Goal: Transaction & Acquisition: Purchase product/service

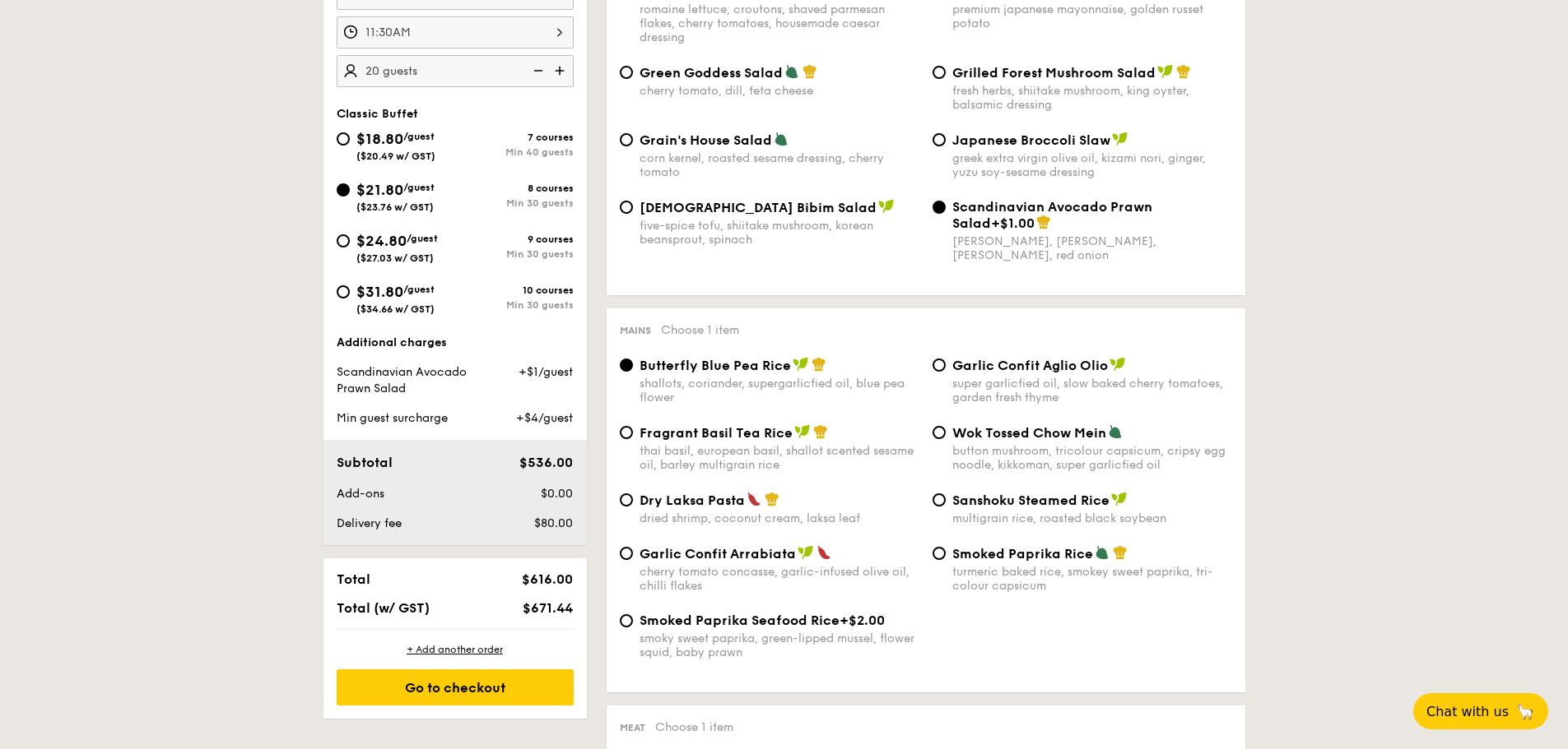
scroll to position [412, 0]
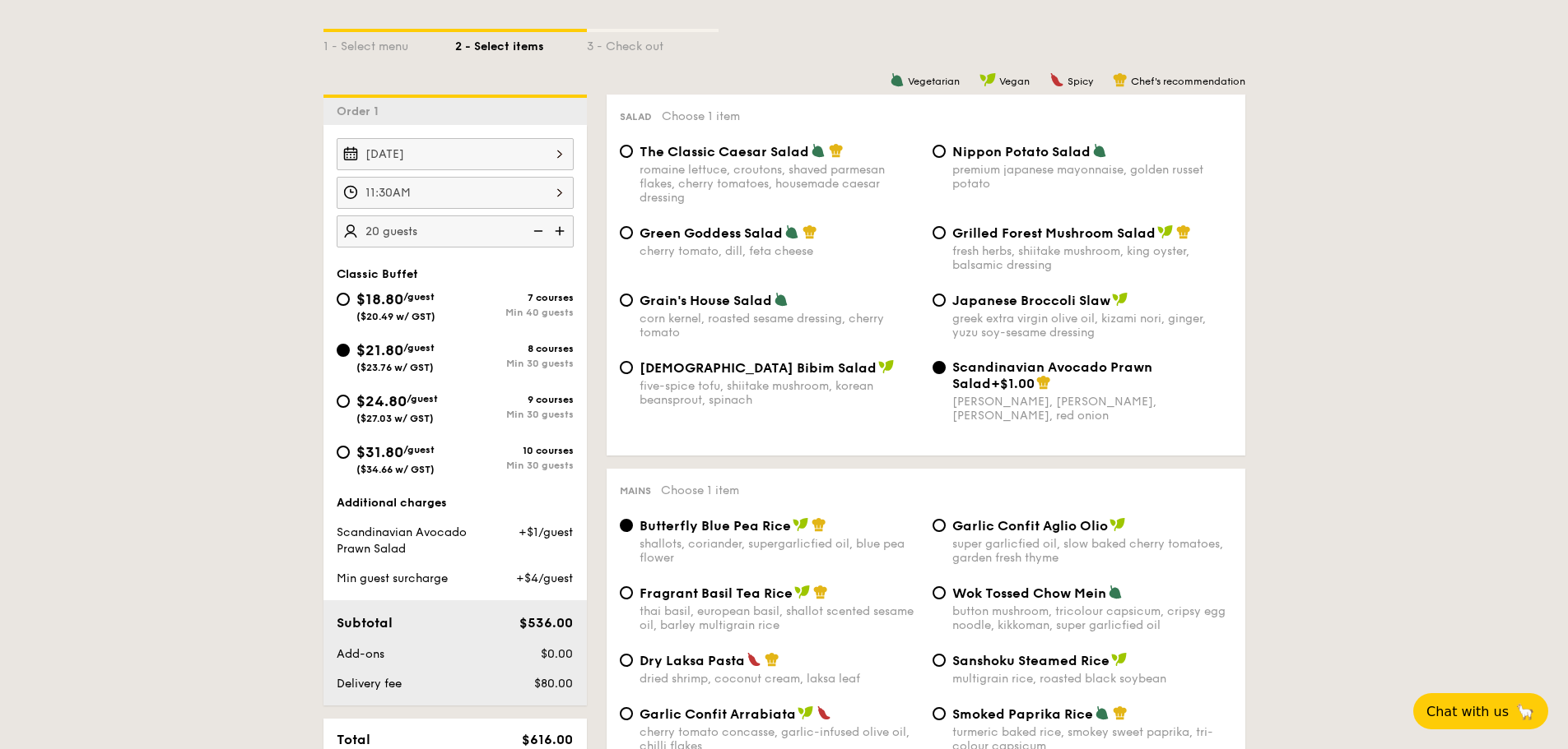
scroll to position [569, 0]
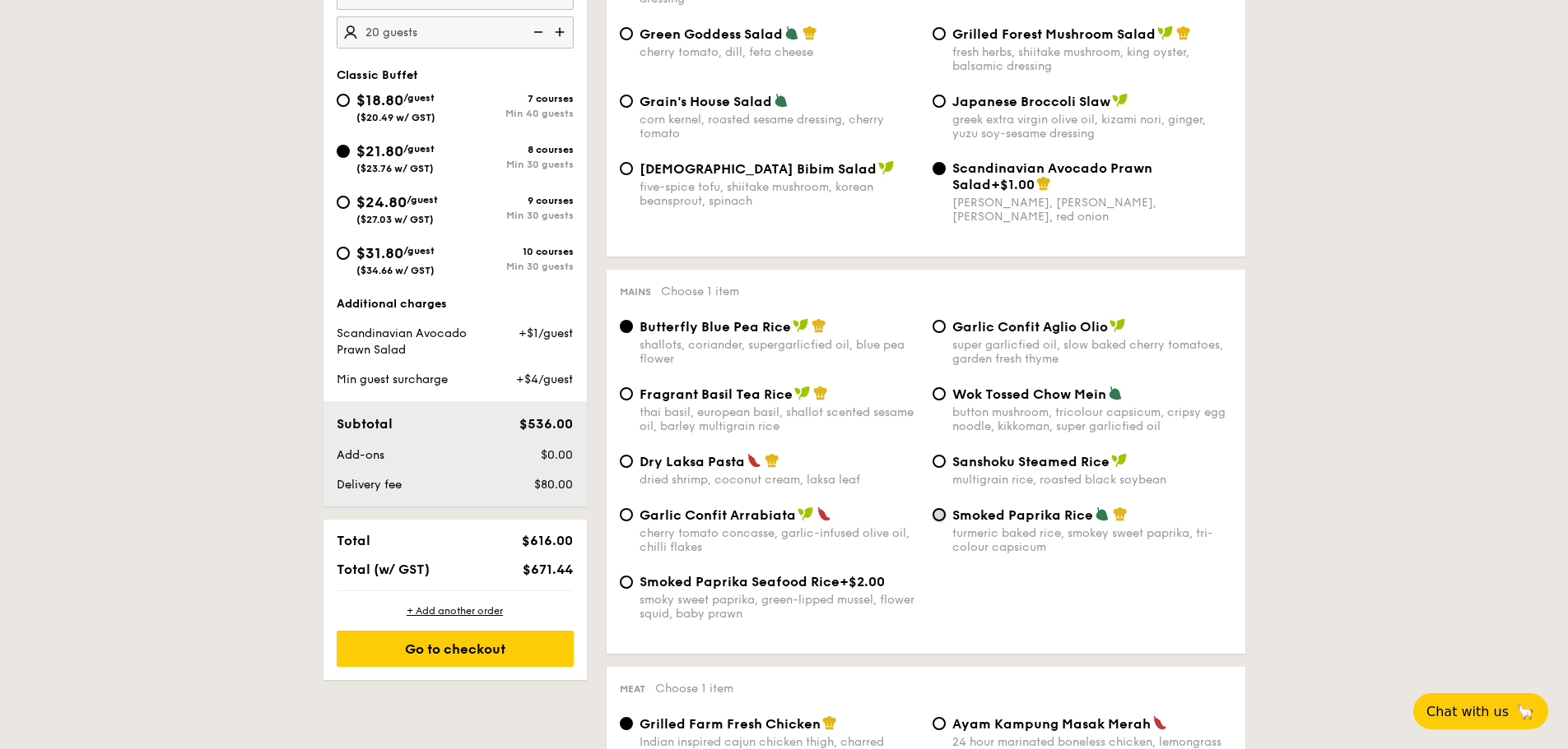
click at [943, 517] on input "Smoked Paprika Rice turmeric baked rice, smokey sweet paprika, tri-colour capsi…" at bounding box center [938, 514] width 13 height 13
radio input "true"
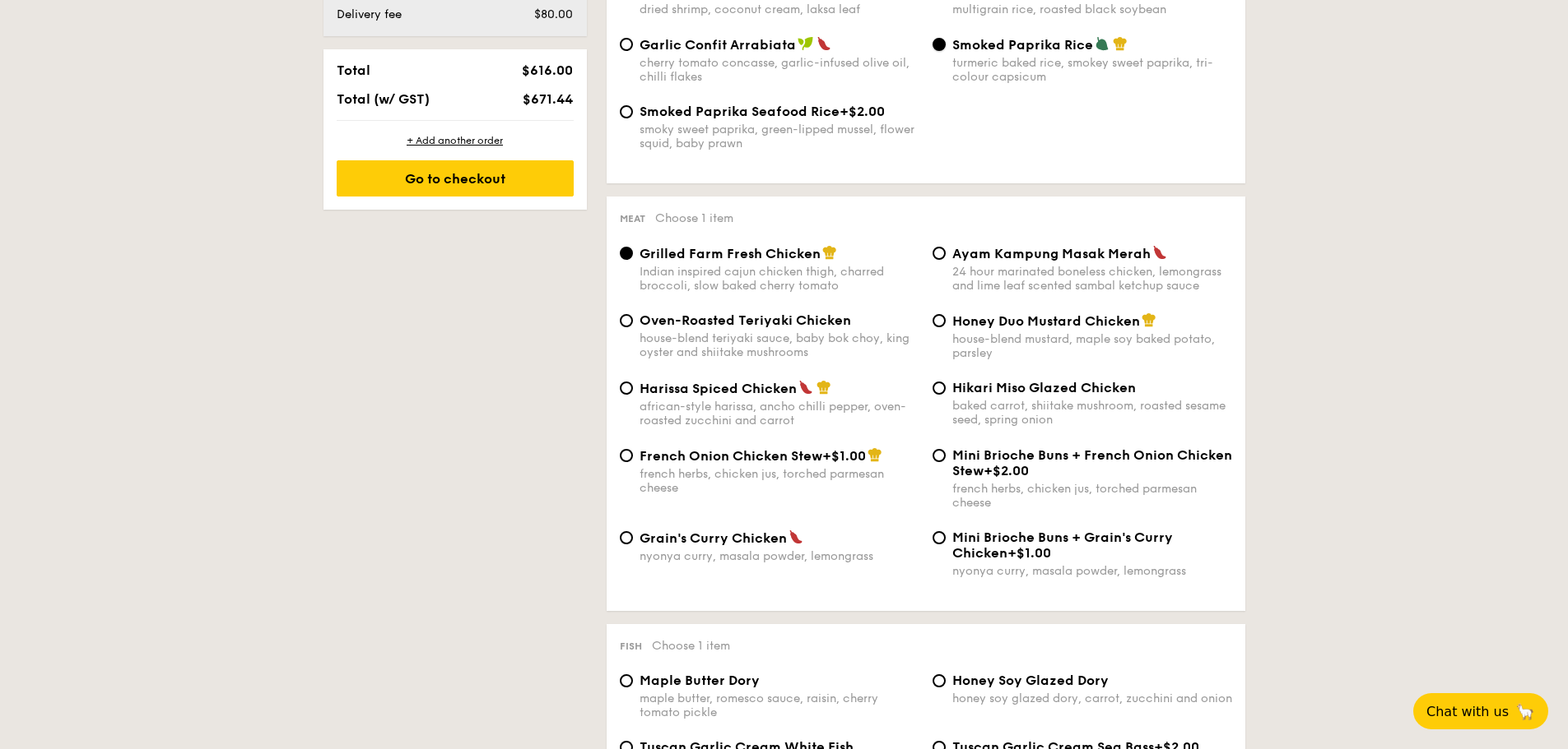
scroll to position [1062, 0]
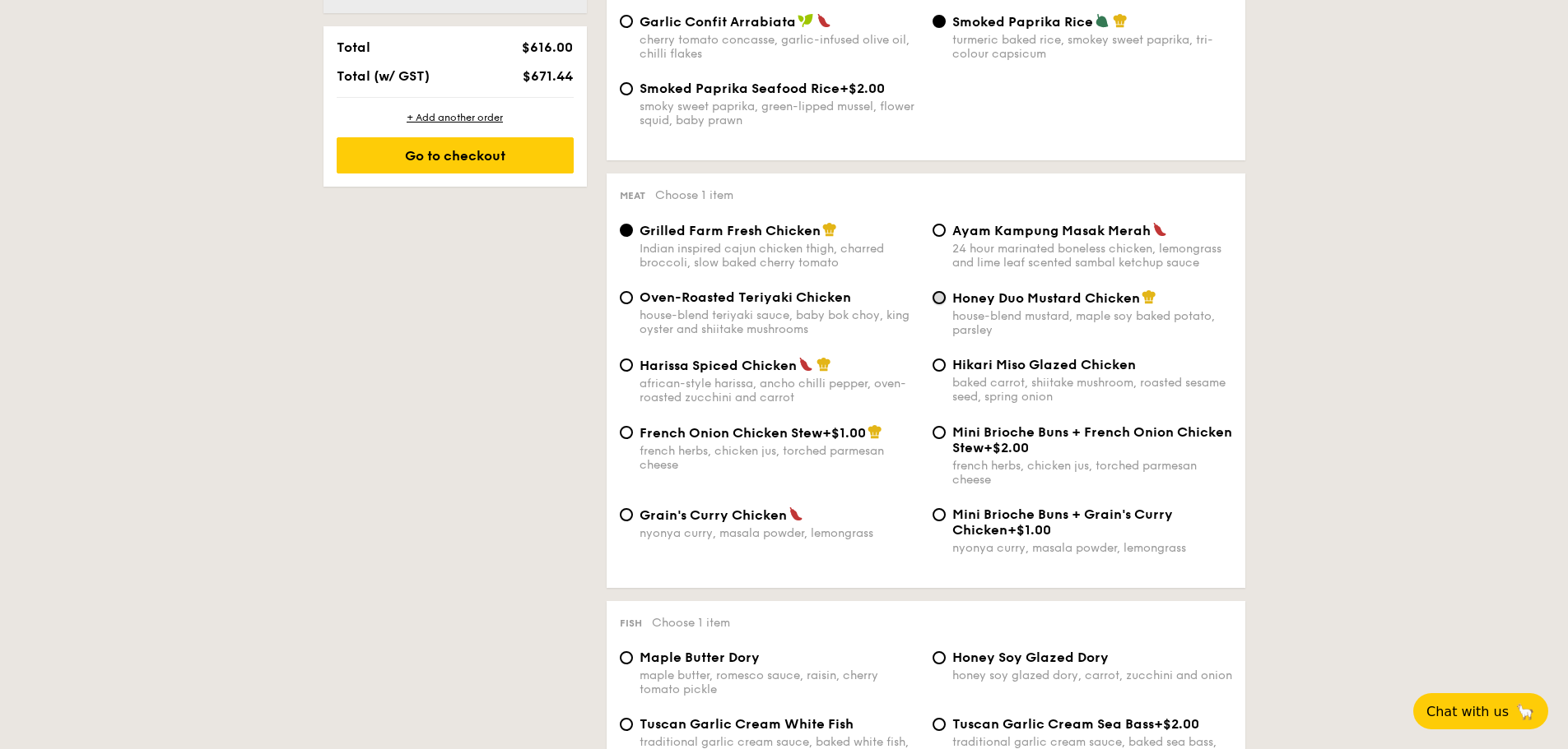
click at [943, 296] on input "Honey Duo Mustard Chicken house-blend mustard, maple soy baked potato, parsley" at bounding box center [938, 297] width 13 height 13
radio input "true"
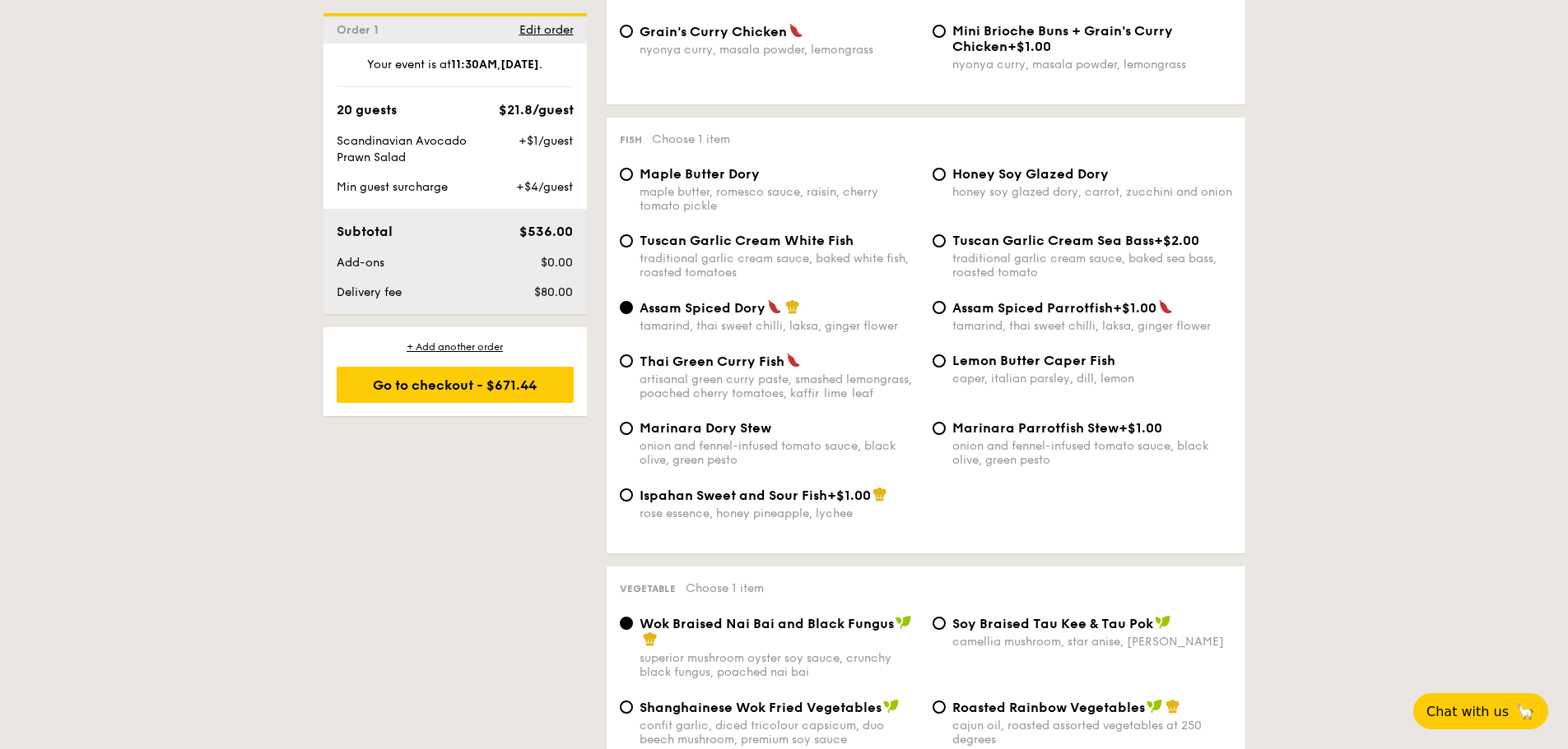
scroll to position [1555, 0]
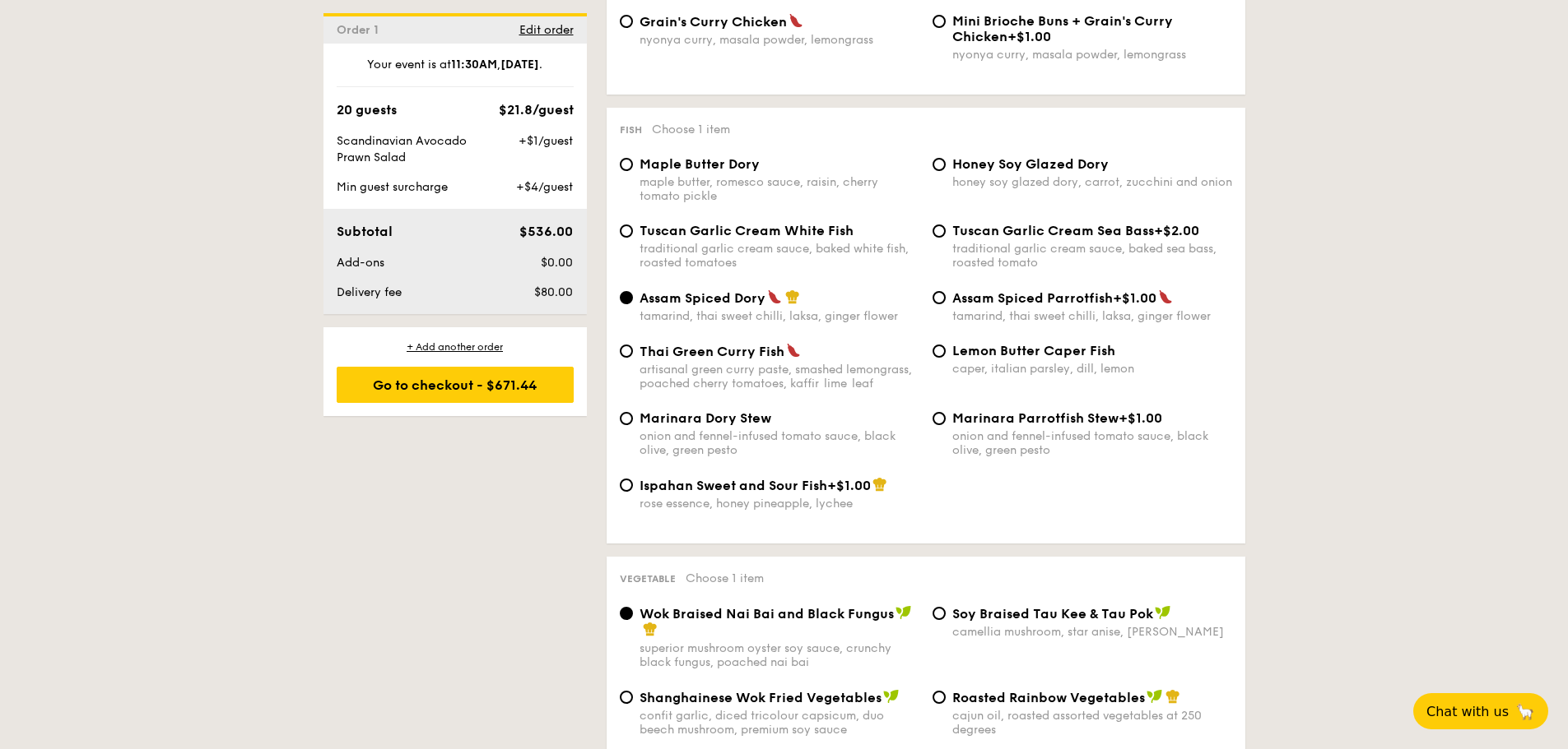
click at [750, 259] on div "traditional garlic cream sauce, baked white fish, roasted tomatoes" at bounding box center [778, 255] width 279 height 28
click at [633, 237] on input "Tuscan Garlic Cream White Fish traditional garlic cream sauce, baked white fish…" at bounding box center [625, 231] width 13 height 13
radio input "true"
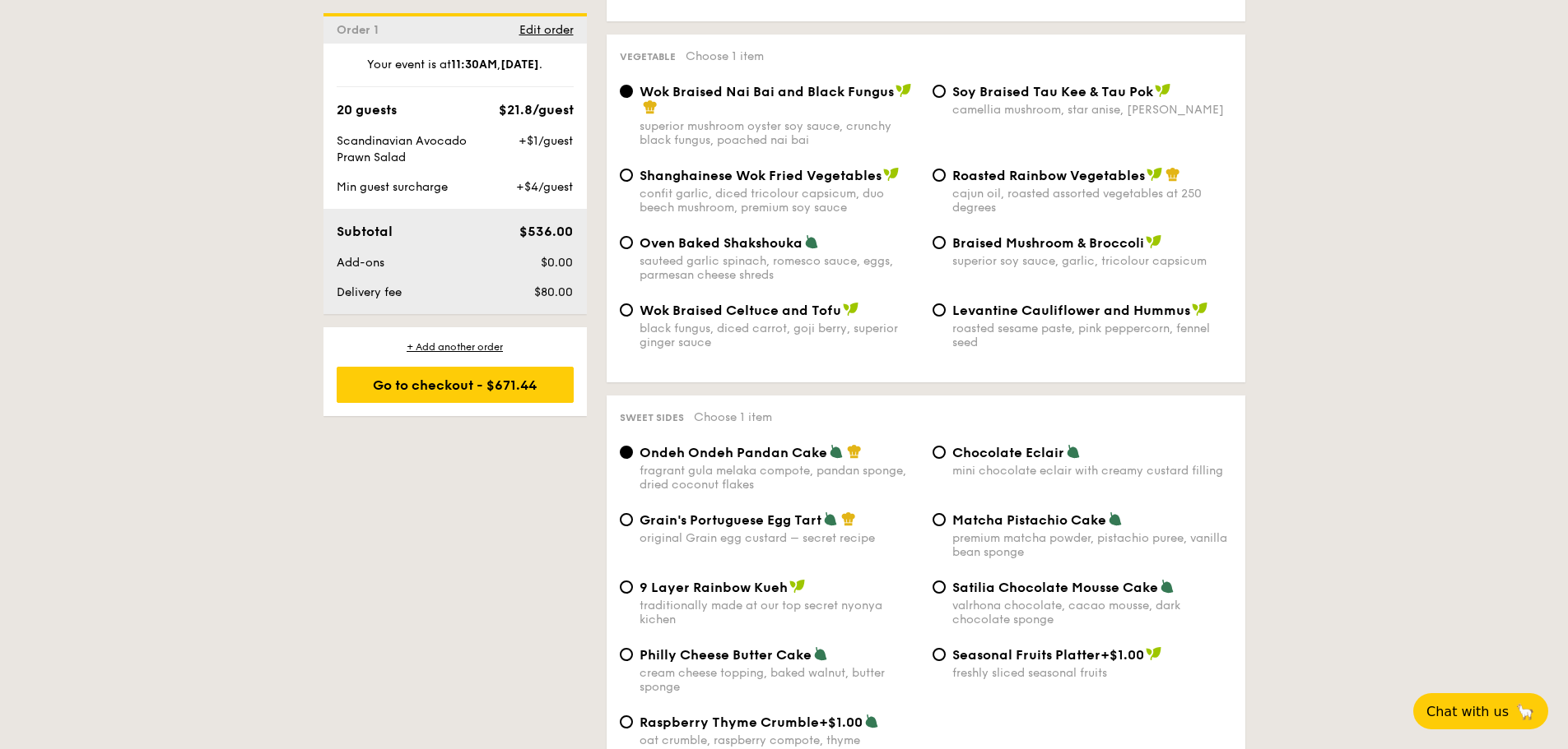
scroll to position [2049, 0]
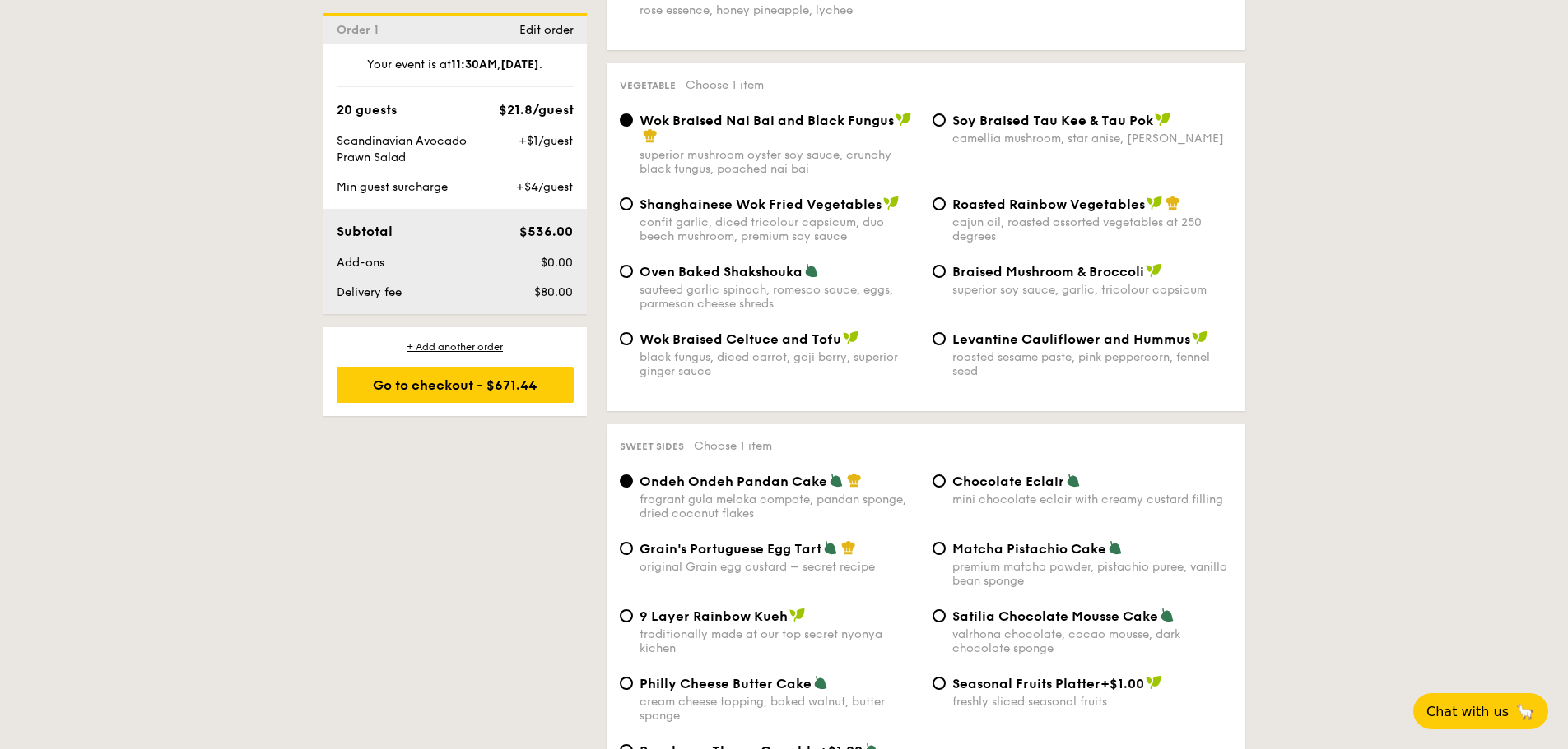
click at [970, 334] on span "Levantine Cauliflower and Hummus" at bounding box center [1071, 339] width 238 height 15
click at [946, 334] on input "Levantine Cauliflower and Hummus roasted sesame paste, pink peppercorn, fennel …" at bounding box center [938, 338] width 13 height 13
radio input "true"
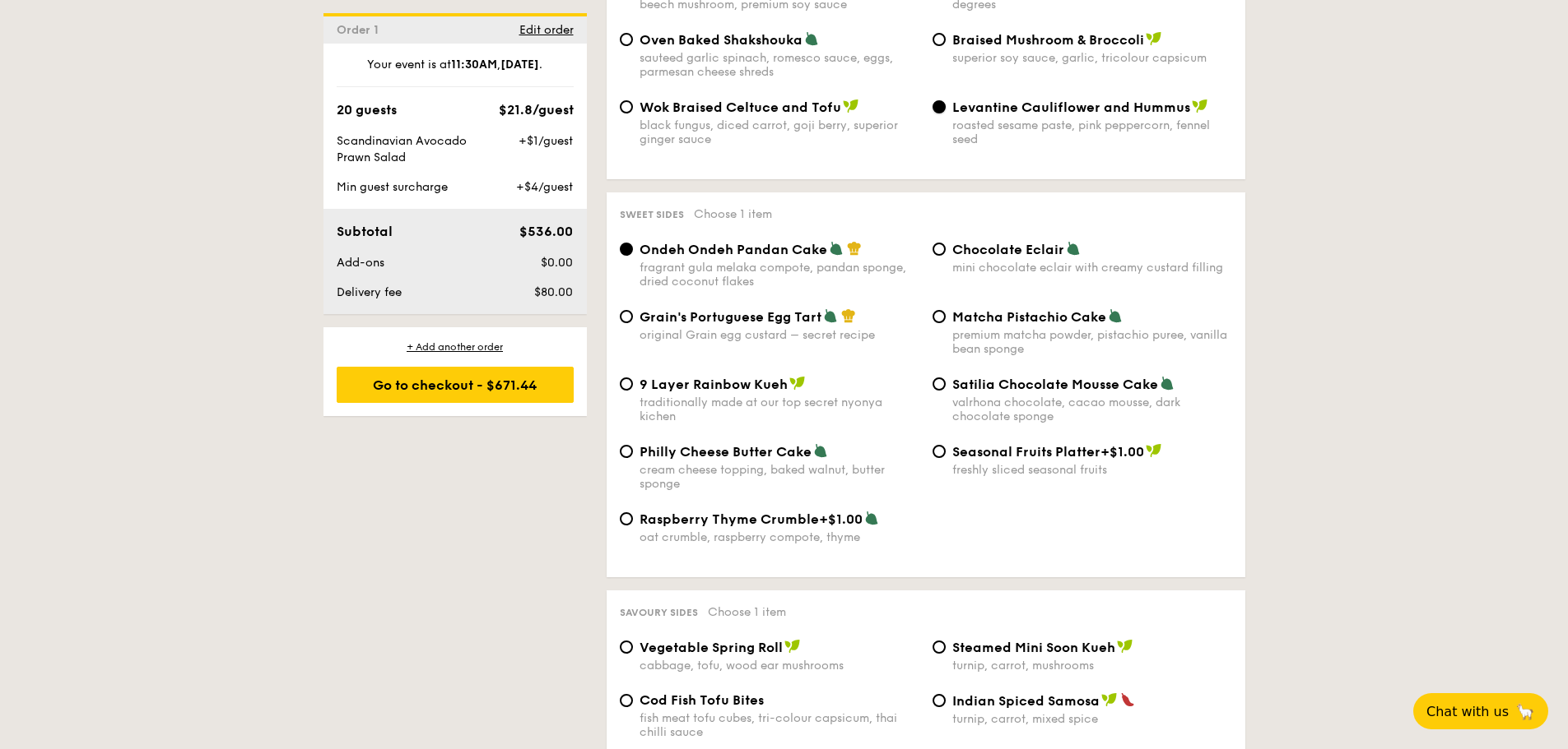
scroll to position [2296, 0]
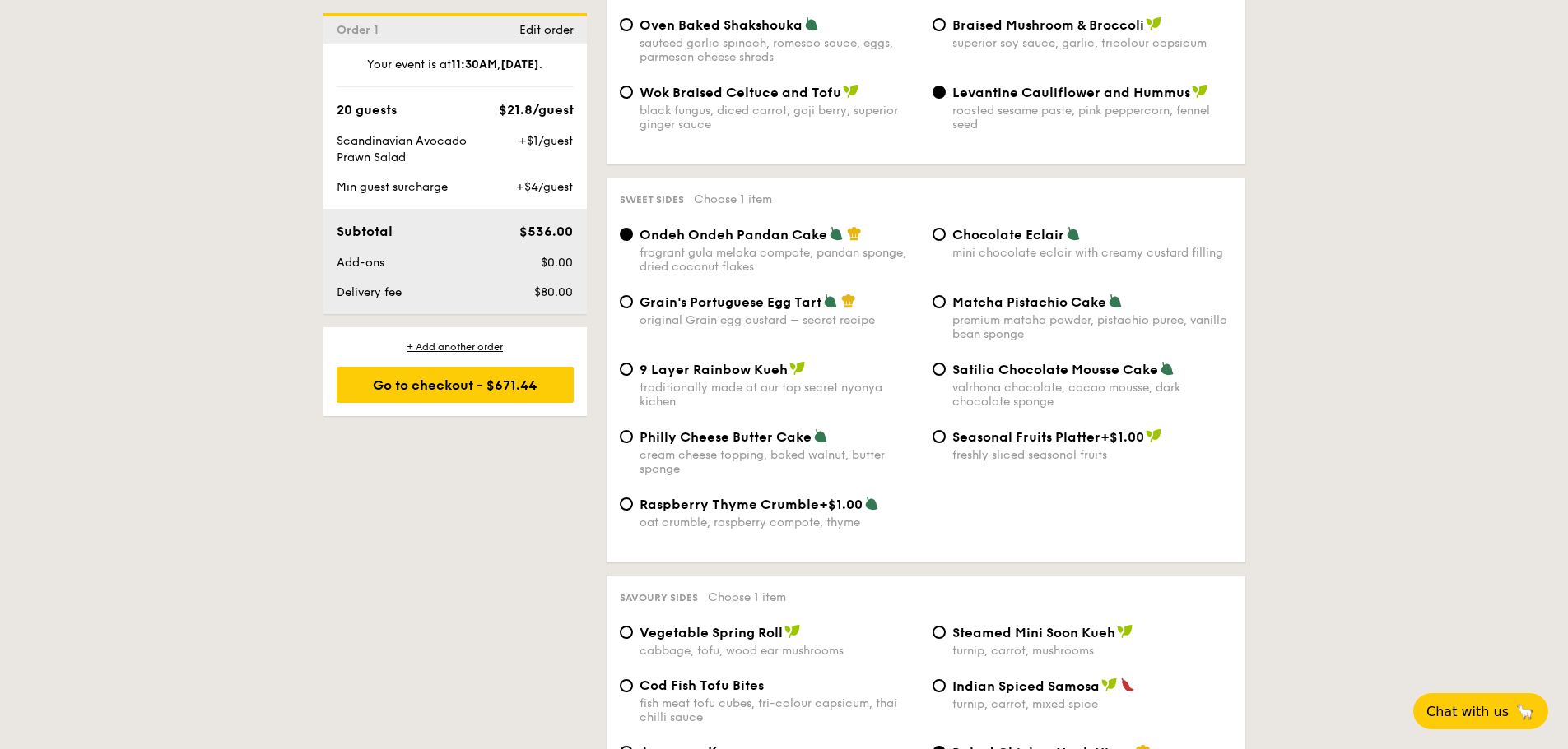
click at [726, 323] on div "original Grain egg custard – secret recipe" at bounding box center [778, 320] width 279 height 14
click at [633, 308] on input "Grain's Portuguese Egg Tart original Grain egg custard – secret recipe" at bounding box center [625, 301] width 13 height 13
radio input "true"
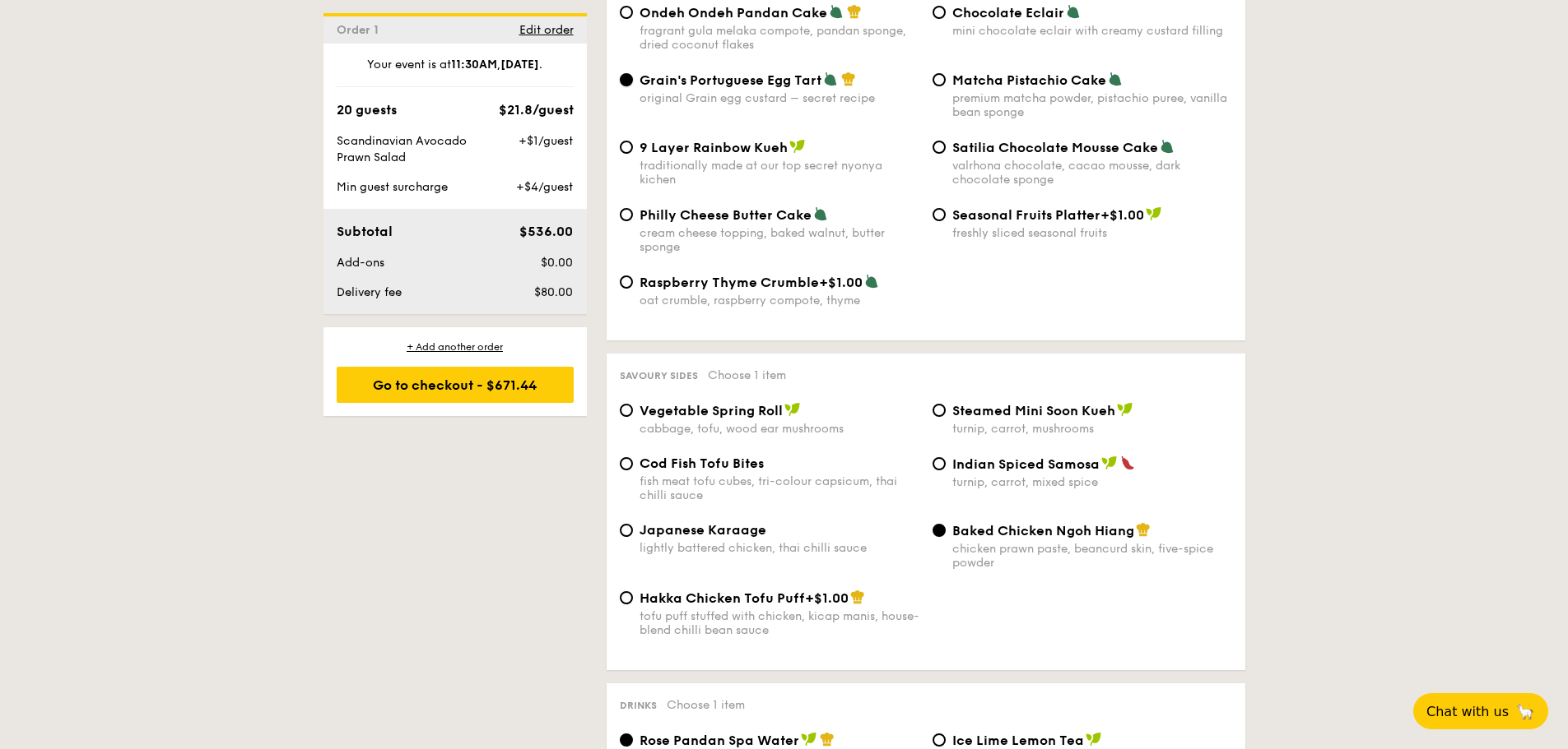
scroll to position [2624, 0]
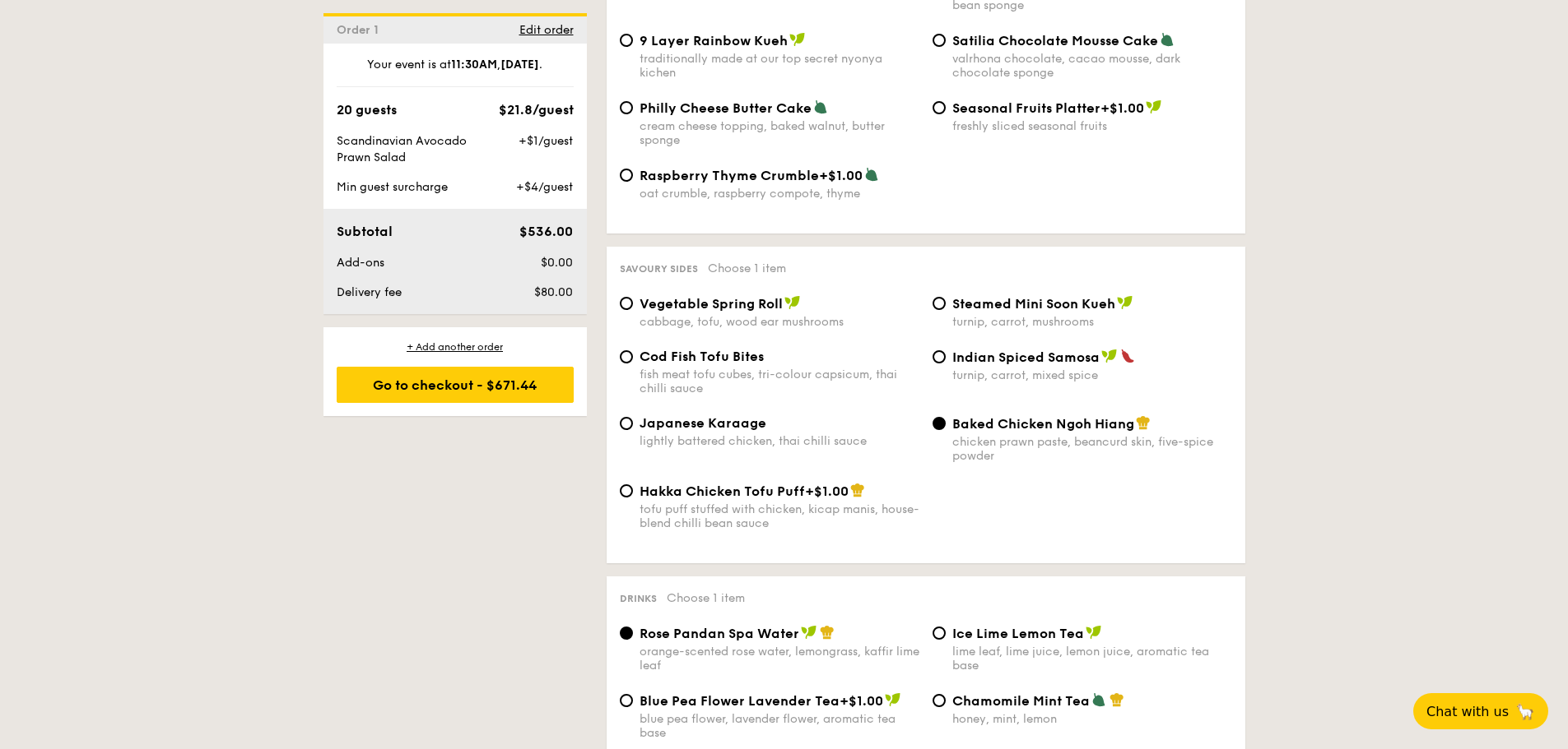
click at [949, 359] on div "Indian Spiced Samosa turnip, carrot, mixed spice" at bounding box center [1083, 365] width 313 height 33
click at [941, 358] on input "Indian Spiced Samosa turnip, carrot, mixed spice" at bounding box center [938, 356] width 13 height 13
radio input "true"
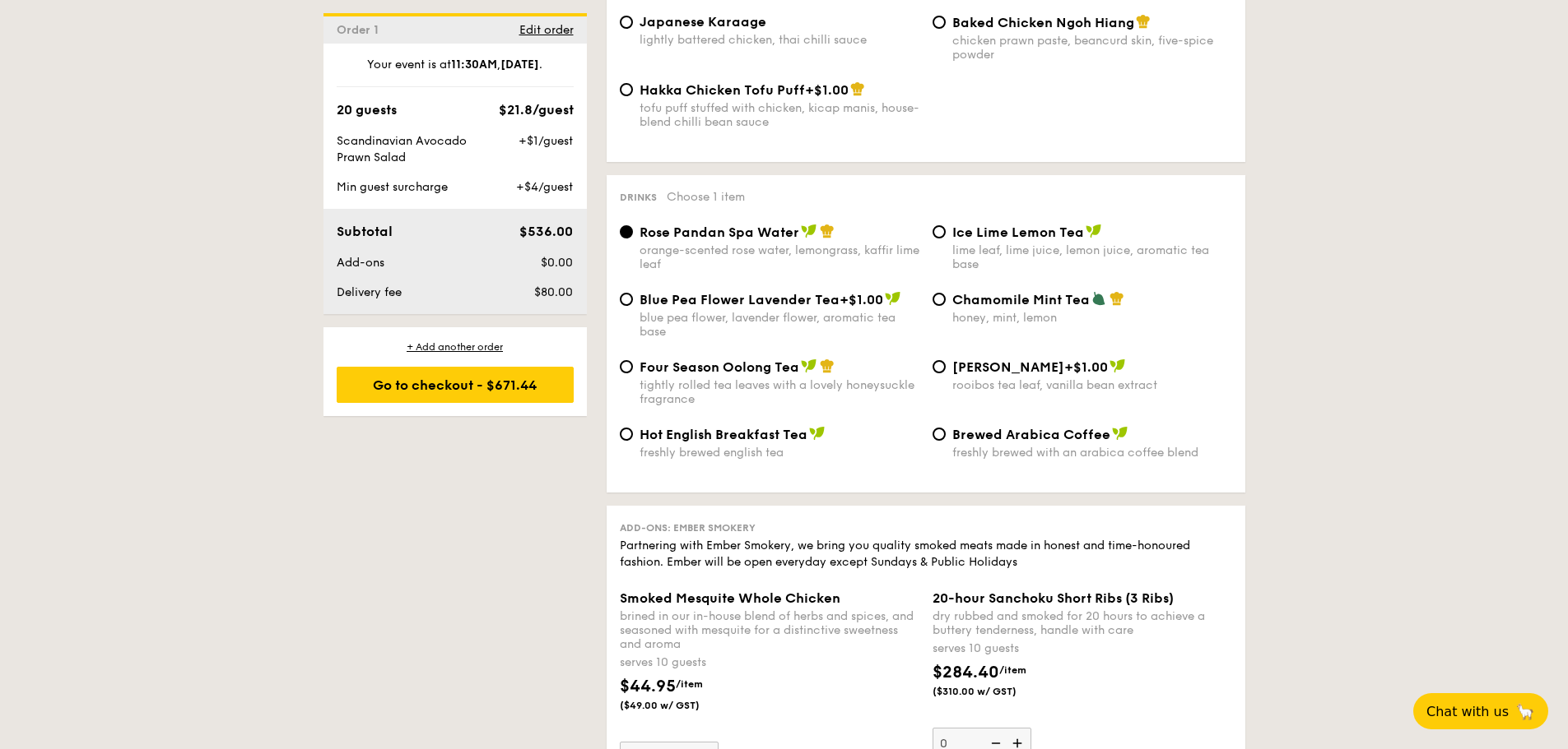
scroll to position [3036, 0]
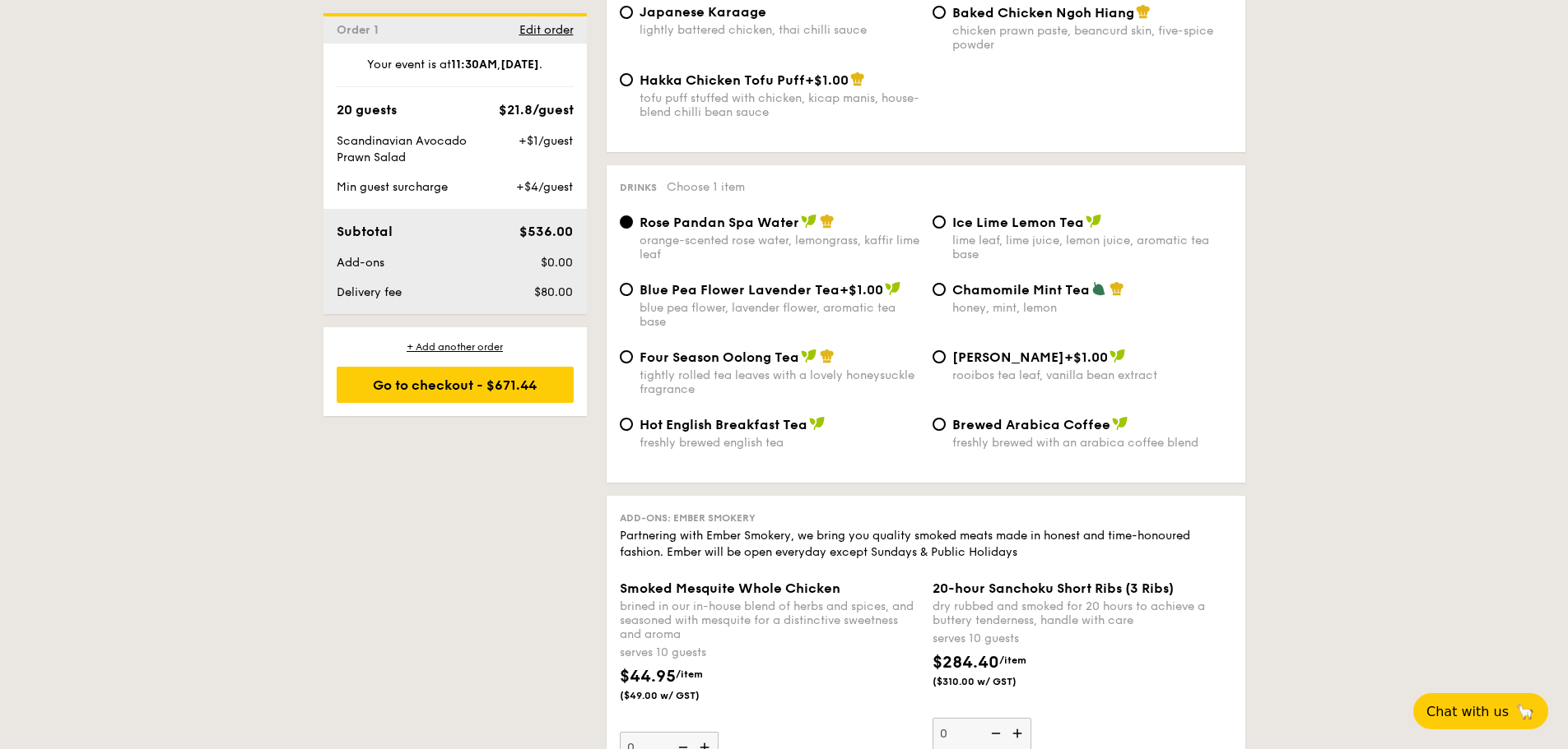
click at [949, 235] on div "Ice Lime Lemon Tea lime leaf, lime juice, lemon juice, aromatic tea base" at bounding box center [1083, 237] width 313 height 48
click at [944, 229] on div "Ice Lime Lemon Tea lime leaf, lime juice, lemon juice, aromatic tea base" at bounding box center [1083, 237] width 313 height 48
click at [942, 225] on input "Ice Lime Lemon Tea lime leaf, lime juice, lemon juice, aromatic tea base" at bounding box center [938, 221] width 13 height 13
radio input "true"
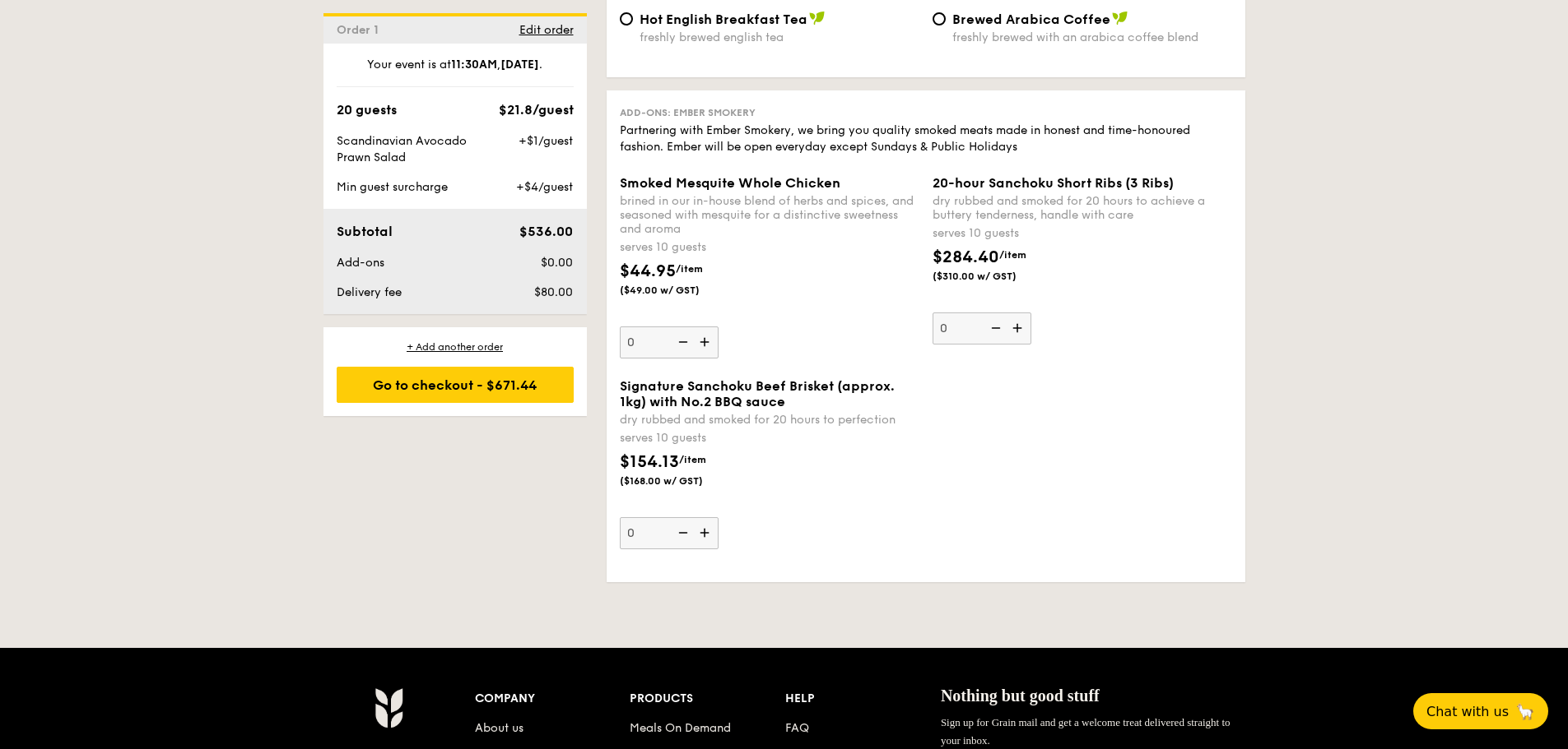
scroll to position [3448, 0]
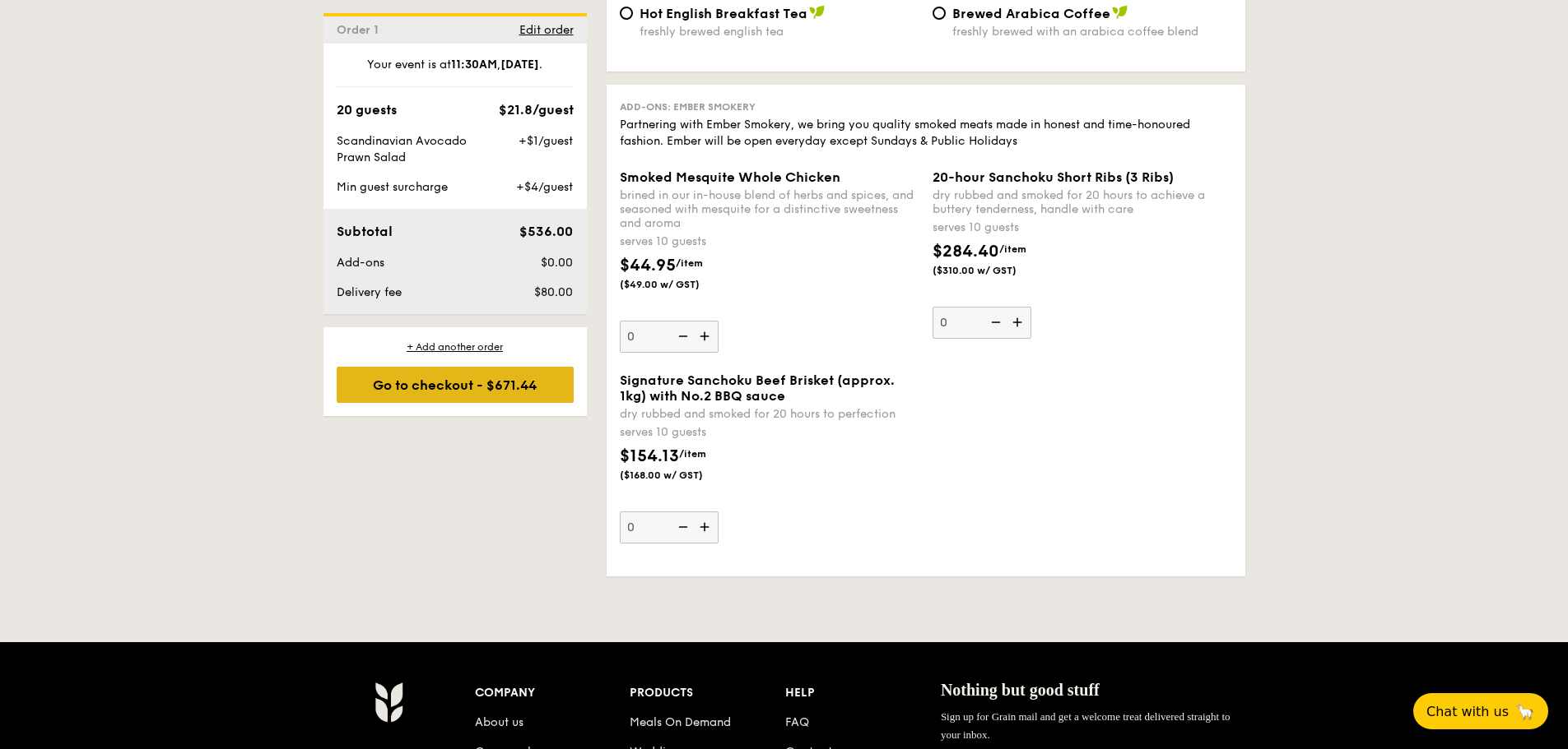
click at [458, 375] on div "Go to checkout - $671.44" at bounding box center [455, 385] width 237 height 36
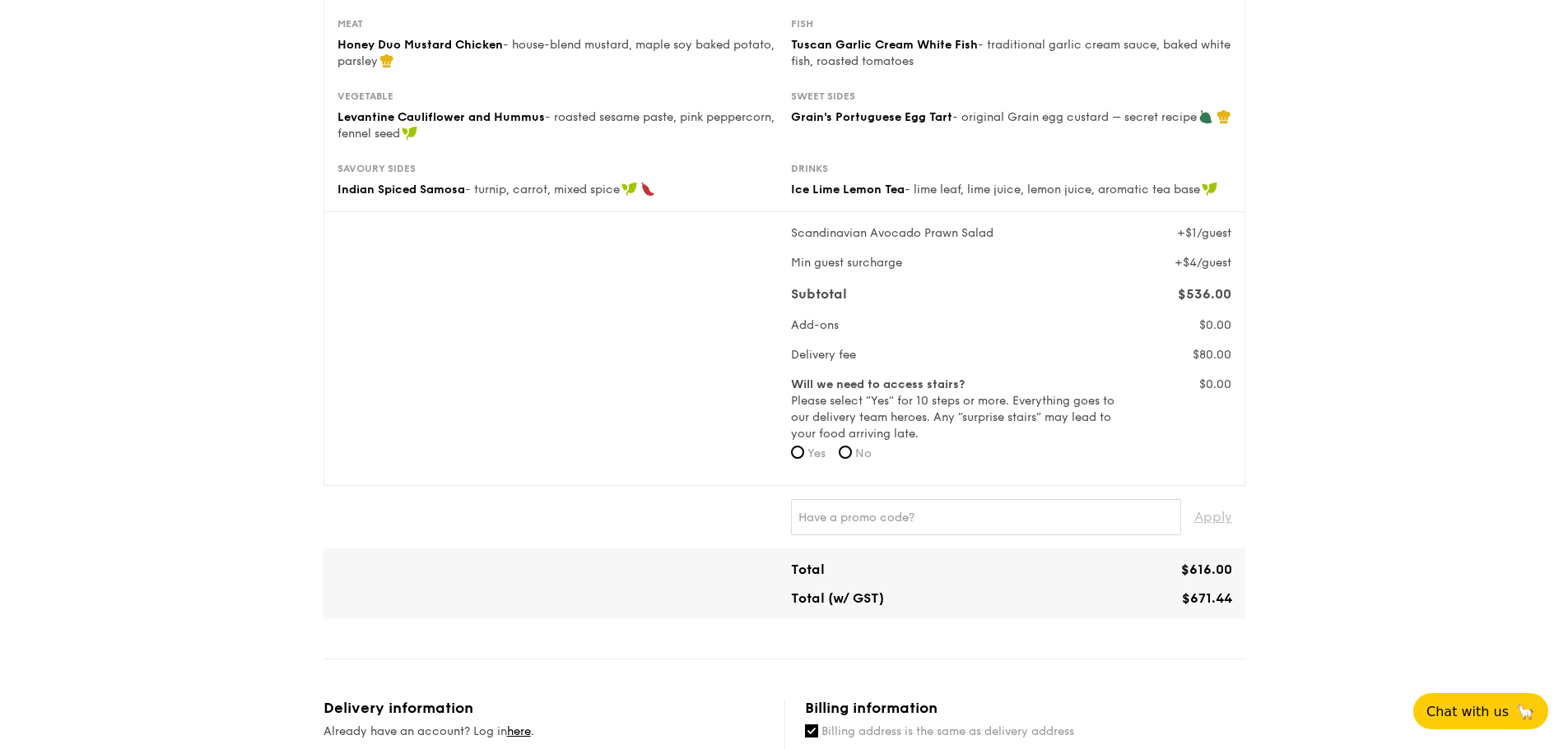
scroll to position [329, 0]
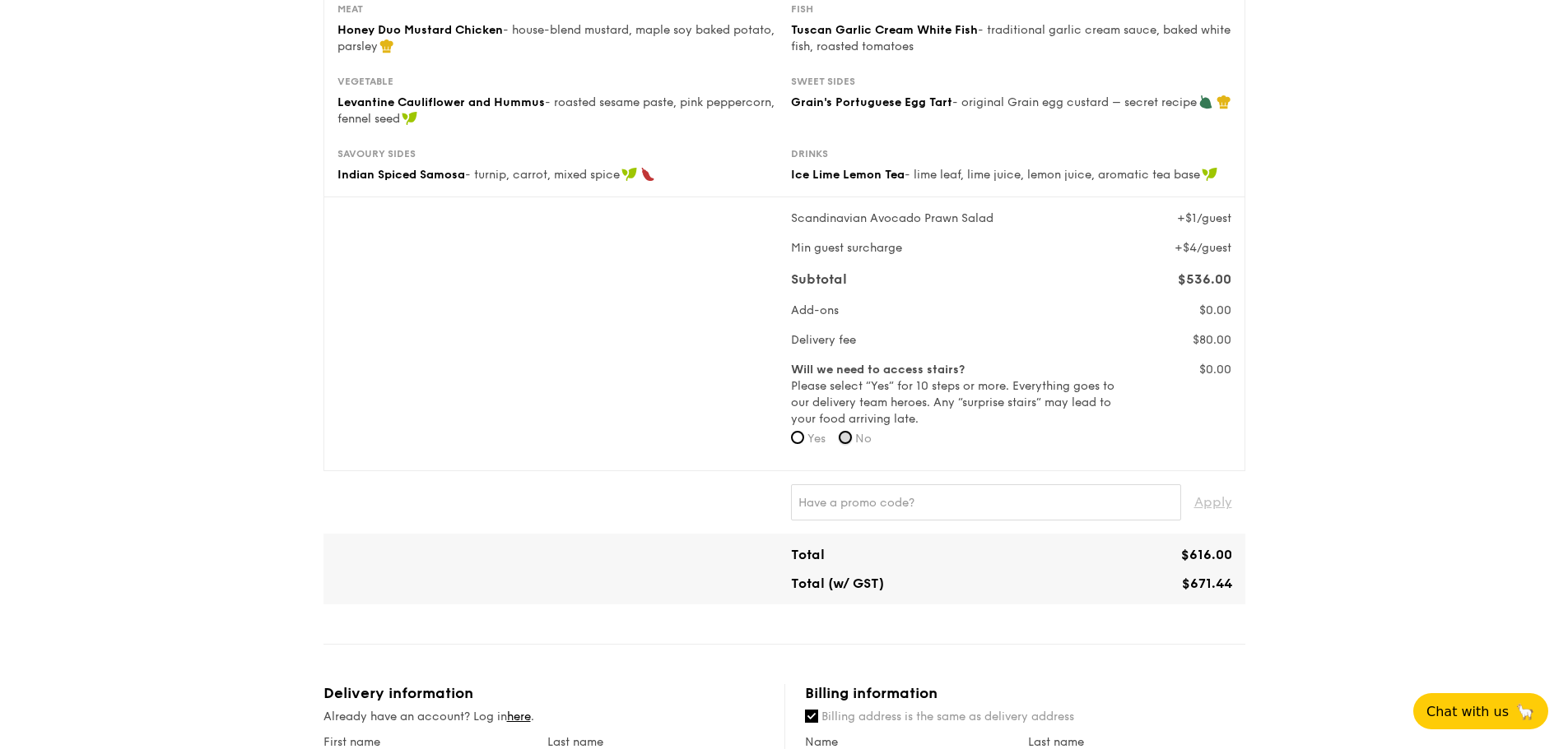
click at [848, 434] on input "No" at bounding box center [844, 437] width 13 height 13
radio input "true"
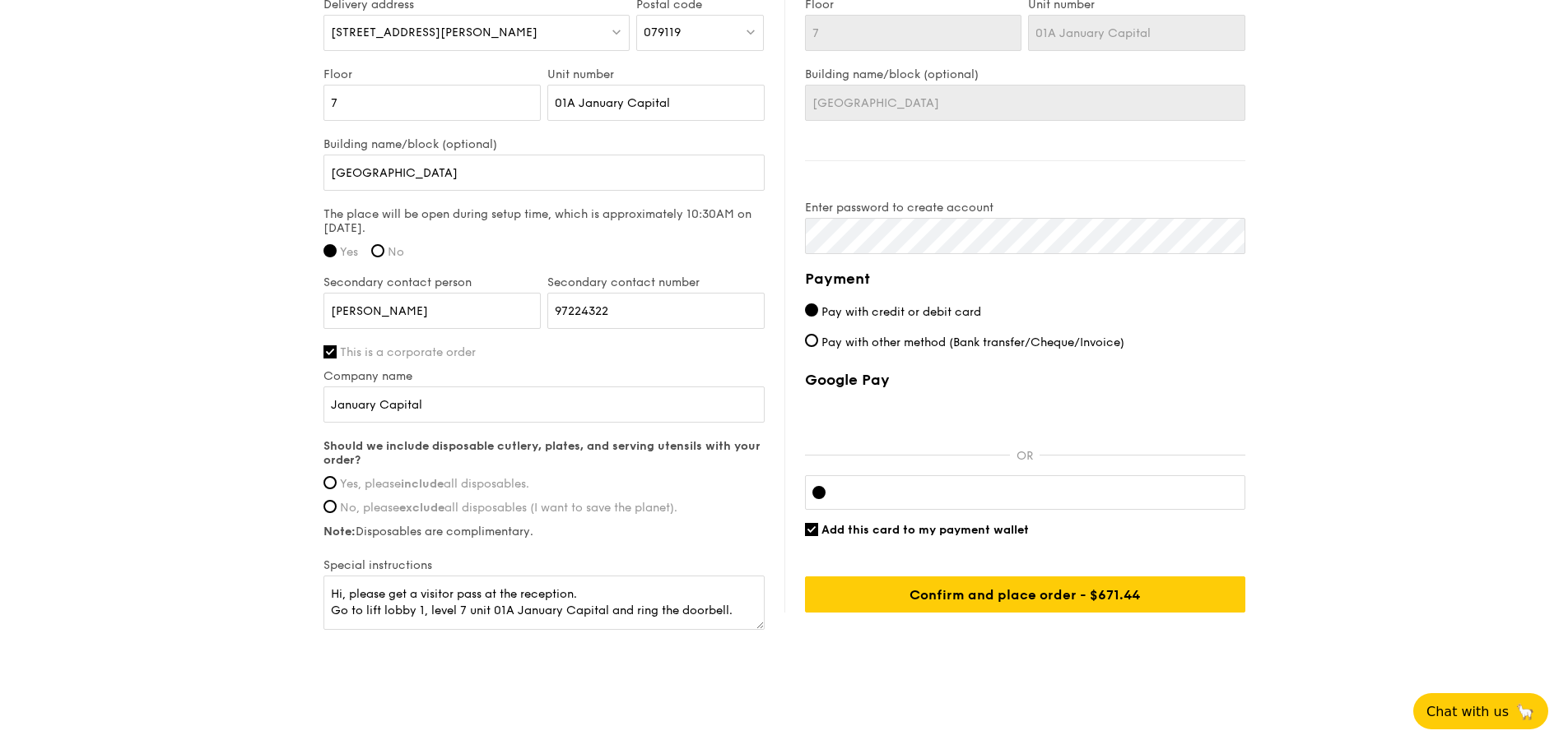
scroll to position [1222, 0]
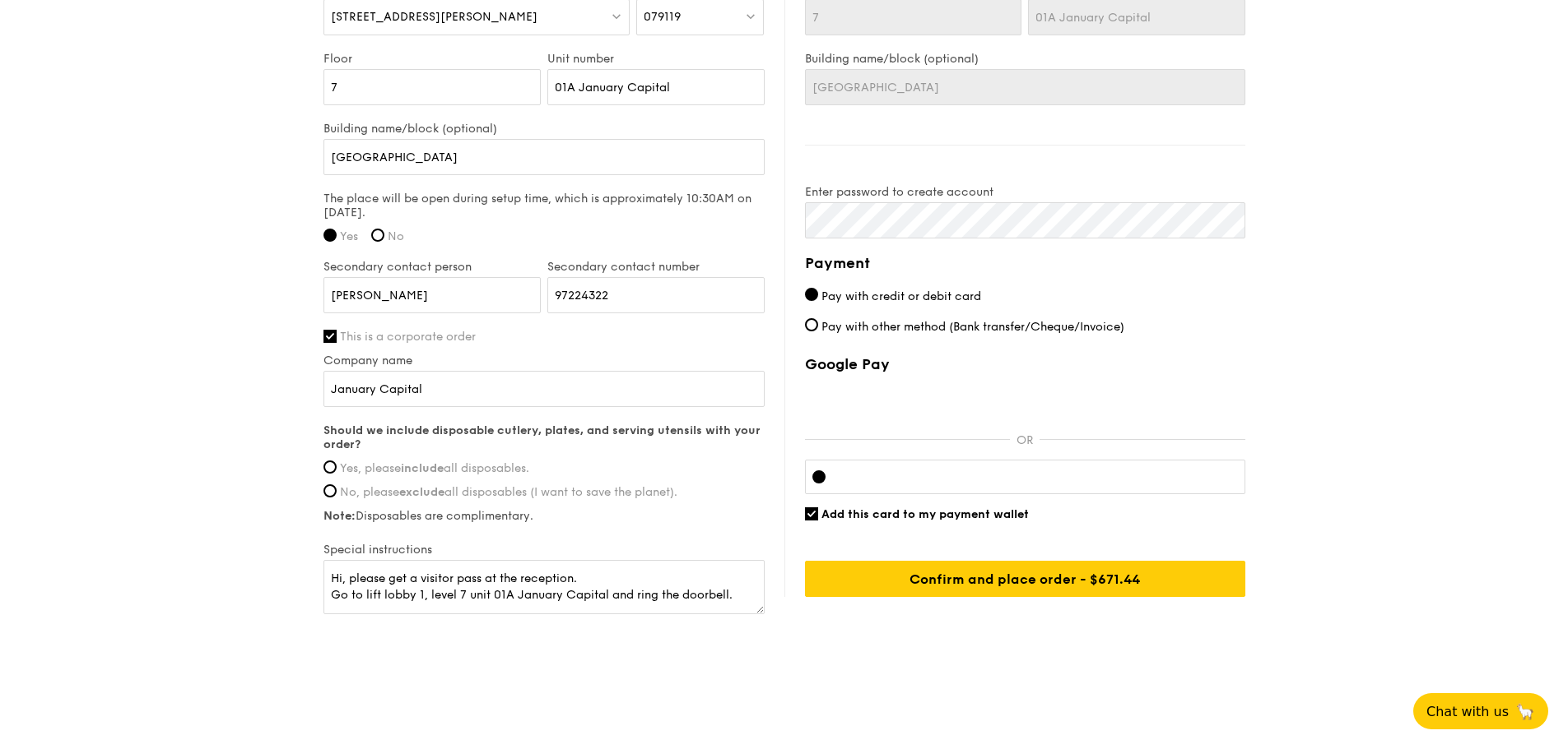
click at [338, 470] on label "Yes, please include all disposables." at bounding box center [544, 468] width 441 height 14
click at [337, 470] on input "Yes, please include all disposables." at bounding box center [330, 466] width 13 height 13
radio input "true"
click at [569, 579] on textarea "Hi, please get a visitor pass at the reception. Go to lift lobby 1, level 7 uni…" at bounding box center [544, 588] width 441 height 55
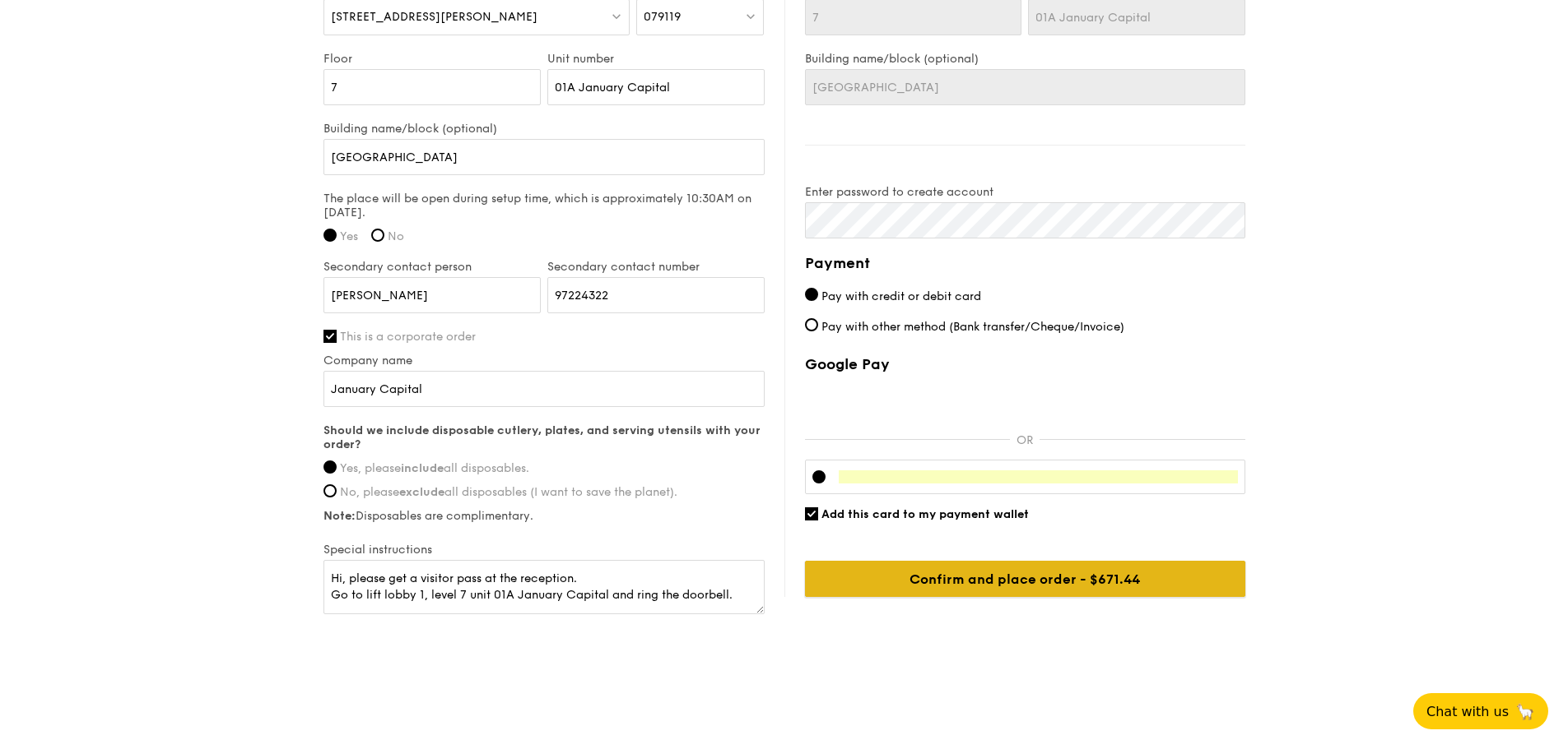
click at [950, 574] on input "Confirm and place order - $671.44" at bounding box center [1025, 579] width 440 height 36
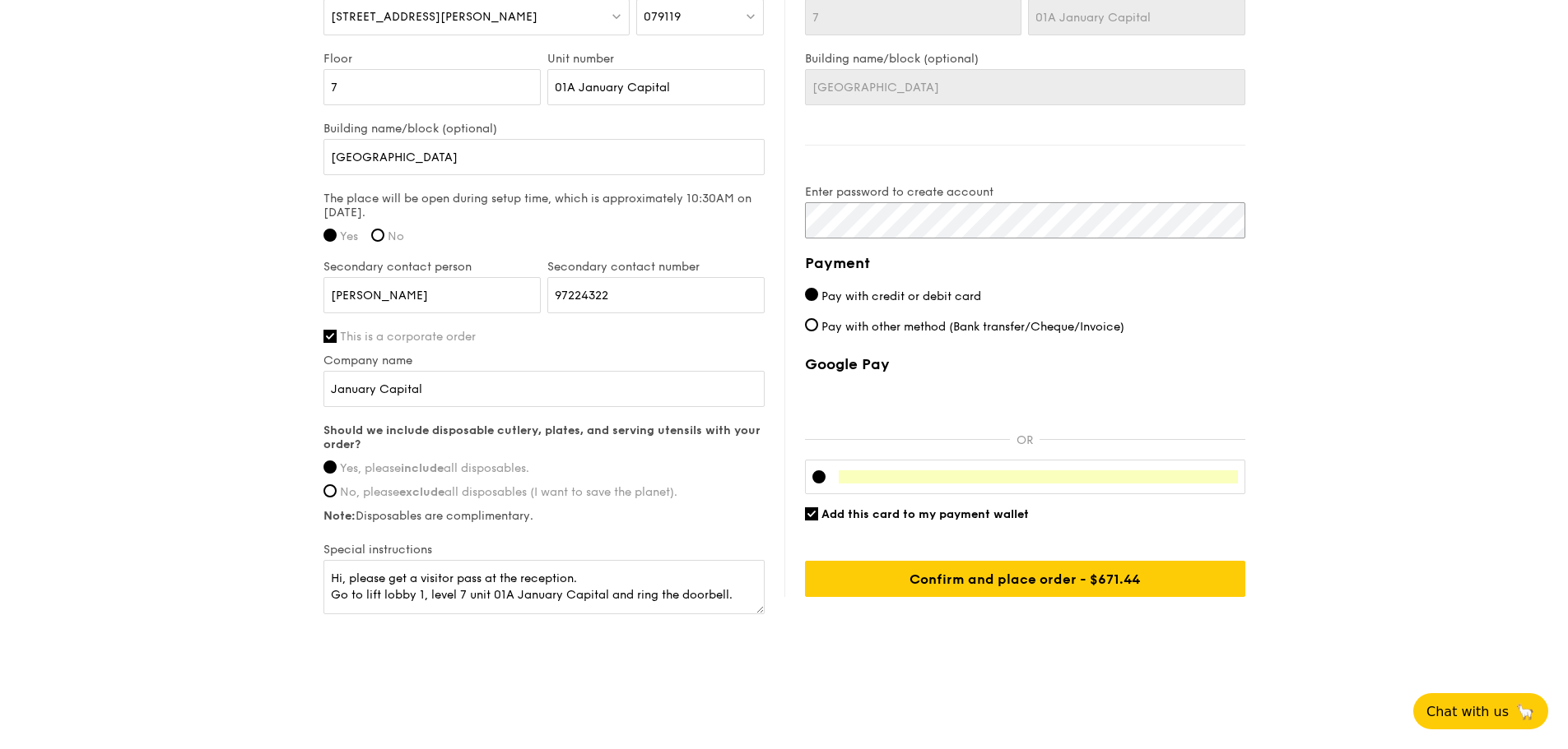
click at [729, 205] on div "Delivery information Already have an account? Log in here . First name Jana Las…" at bounding box center [784, 204] width 922 height 827
click at [759, 208] on div "Delivery information Already have an account? Log in here . First name Jana Las…" at bounding box center [784, 204] width 922 height 827
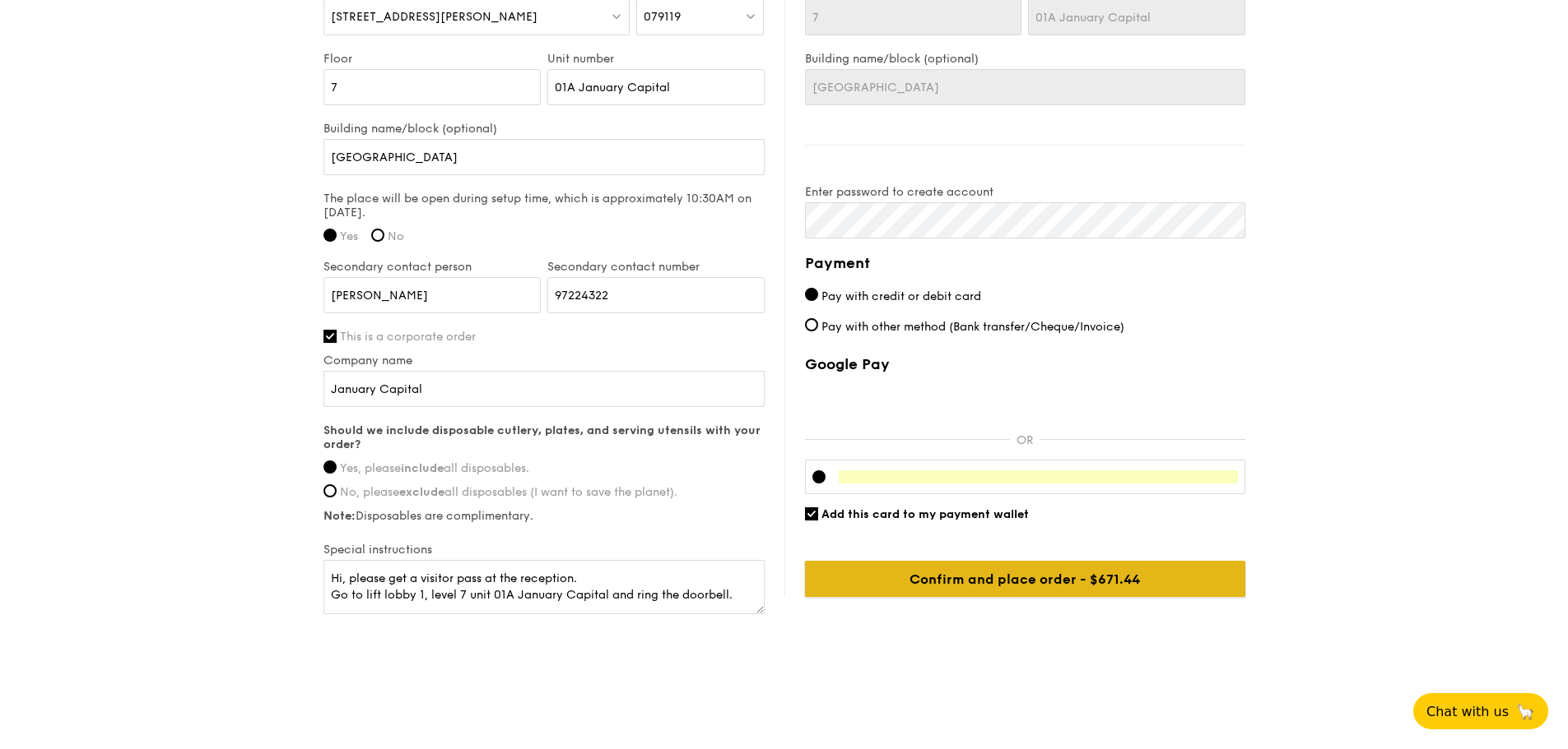
click at [981, 588] on input "Confirm and place order - $671.44" at bounding box center [1025, 579] width 440 height 36
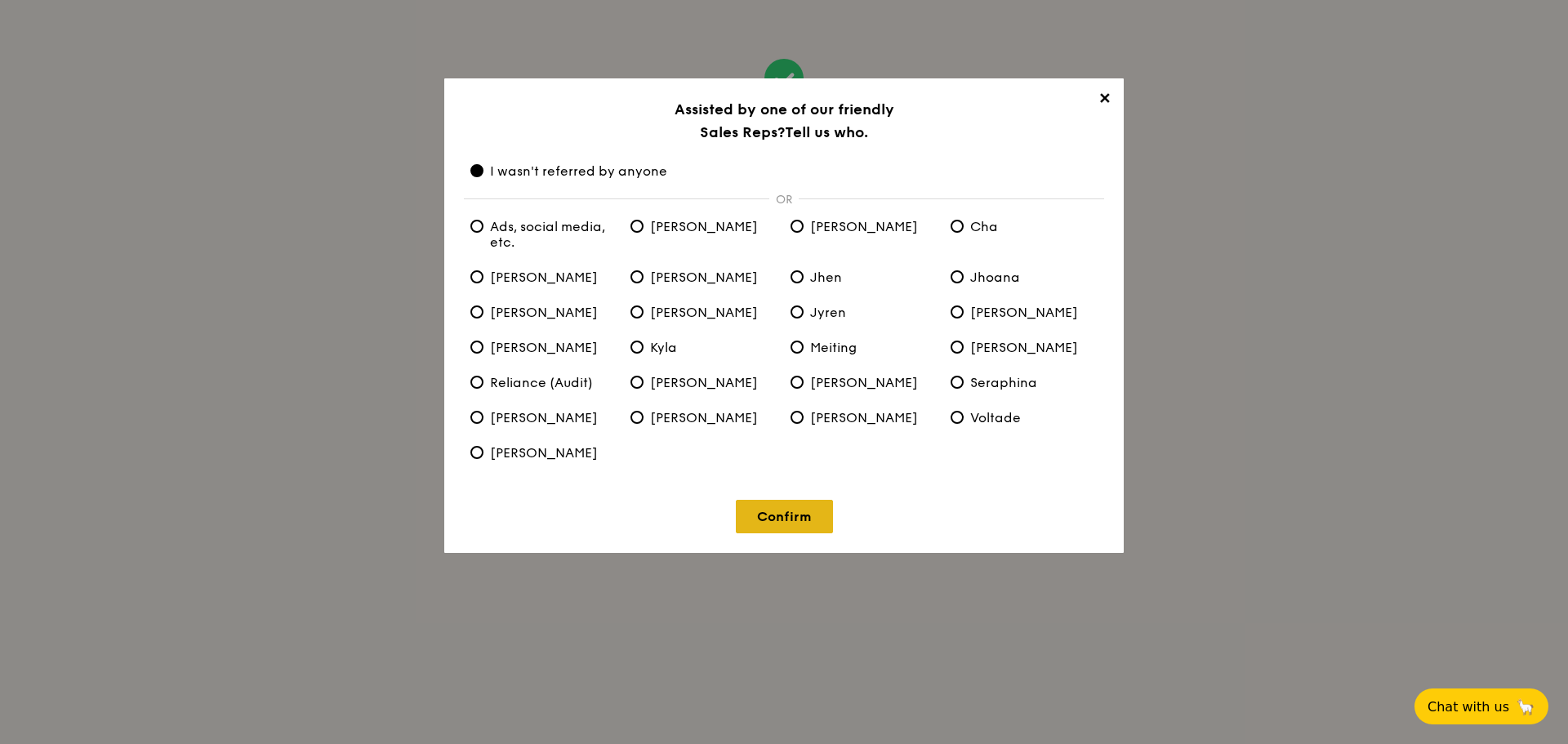
click at [795, 527] on link "Confirm" at bounding box center [784, 516] width 98 height 33
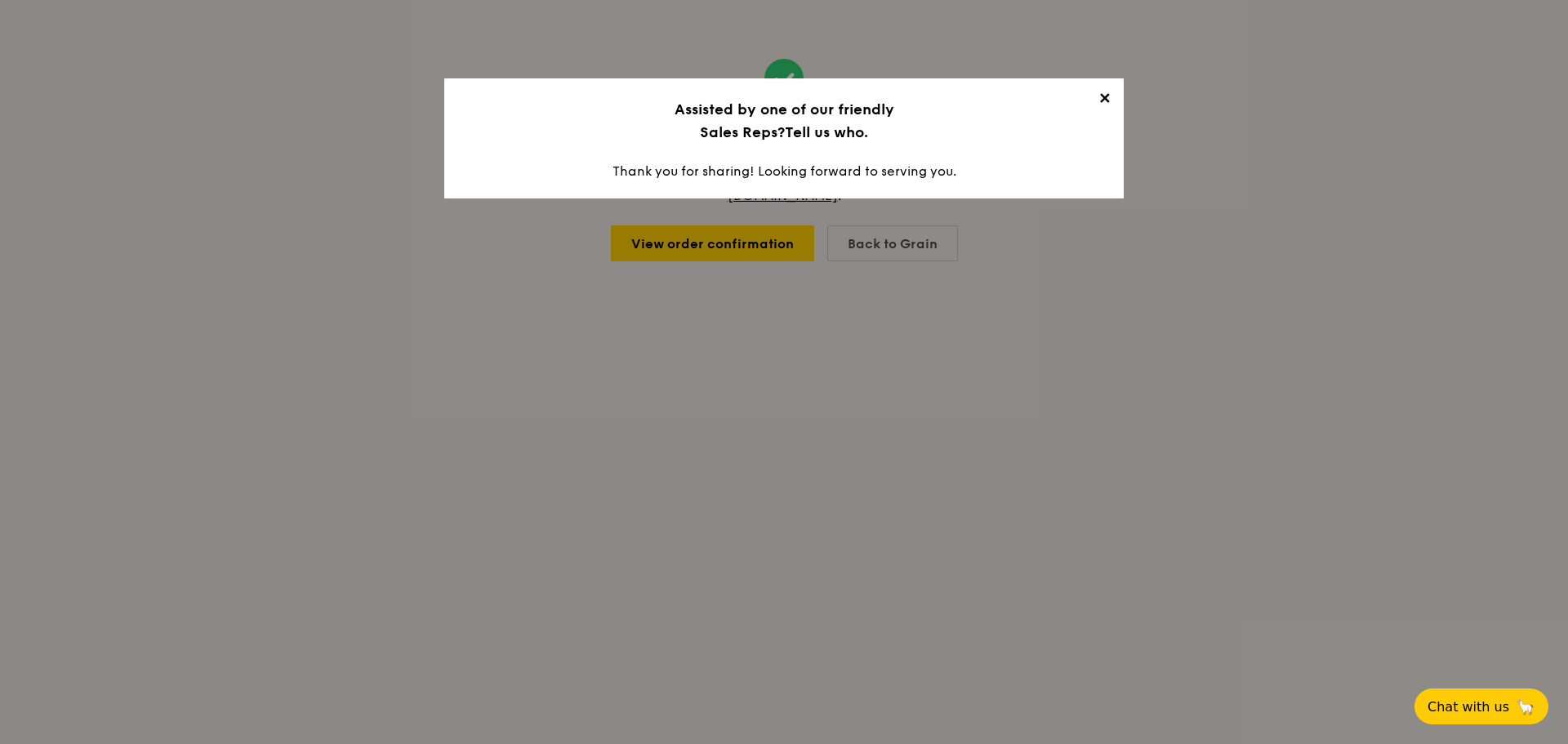
click at [1107, 102] on span "✕" at bounding box center [1104, 101] width 23 height 23
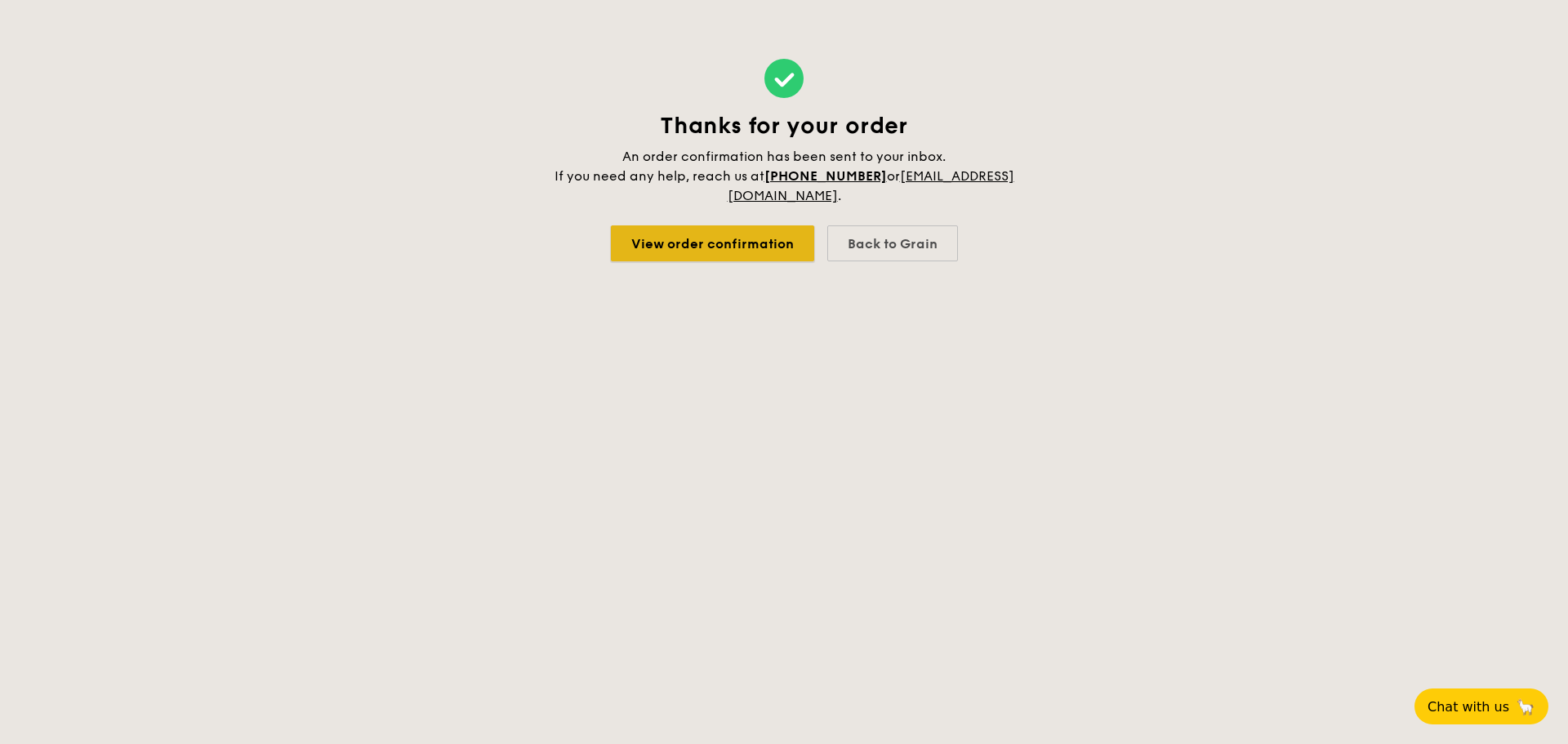
click at [695, 248] on link "View order confirmation" at bounding box center [712, 243] width 204 height 36
